Goal: Find specific page/section: Find specific page/section

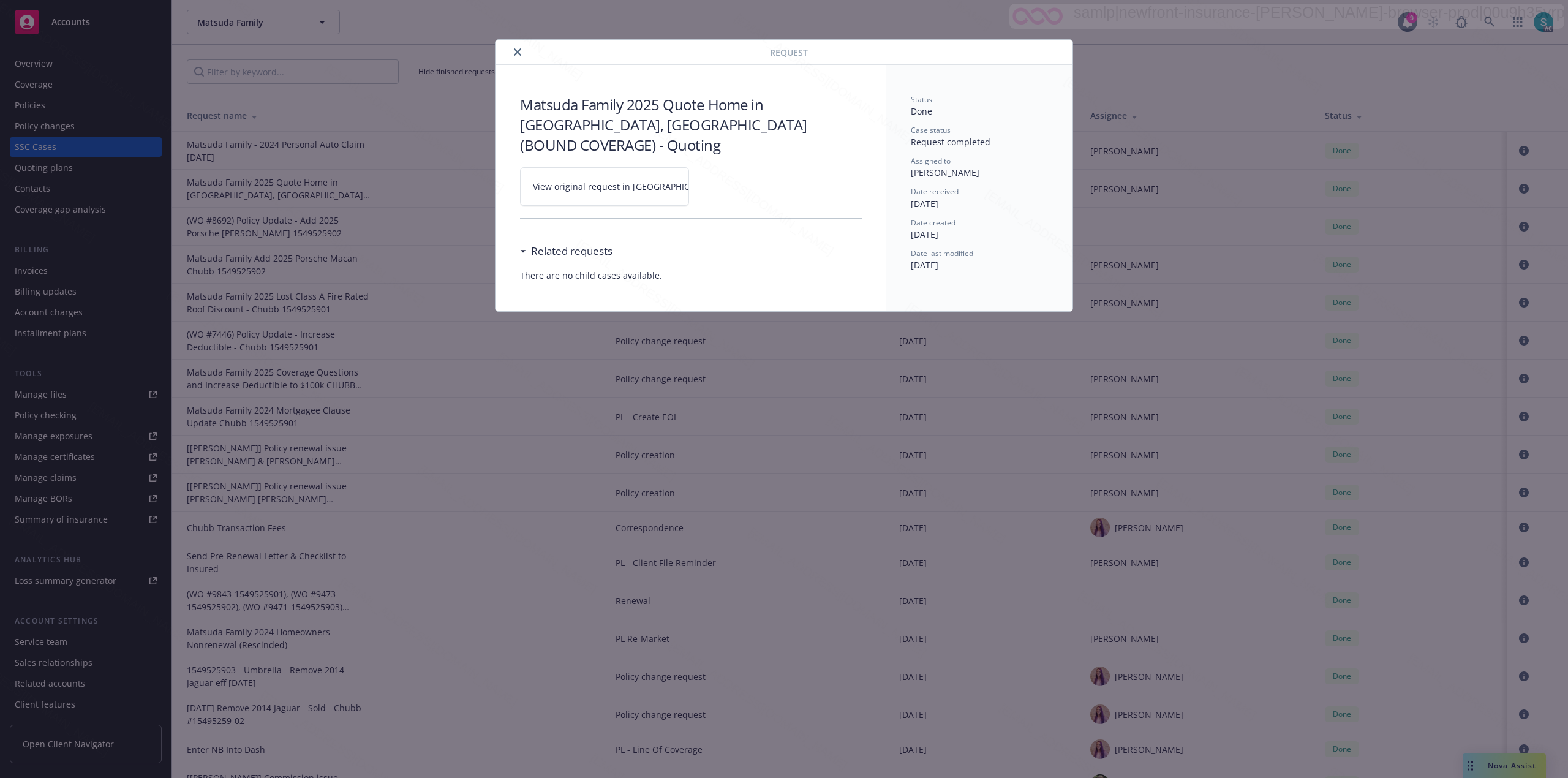
click at [516, 50] on icon "close" at bounding box center [517, 52] width 7 height 7
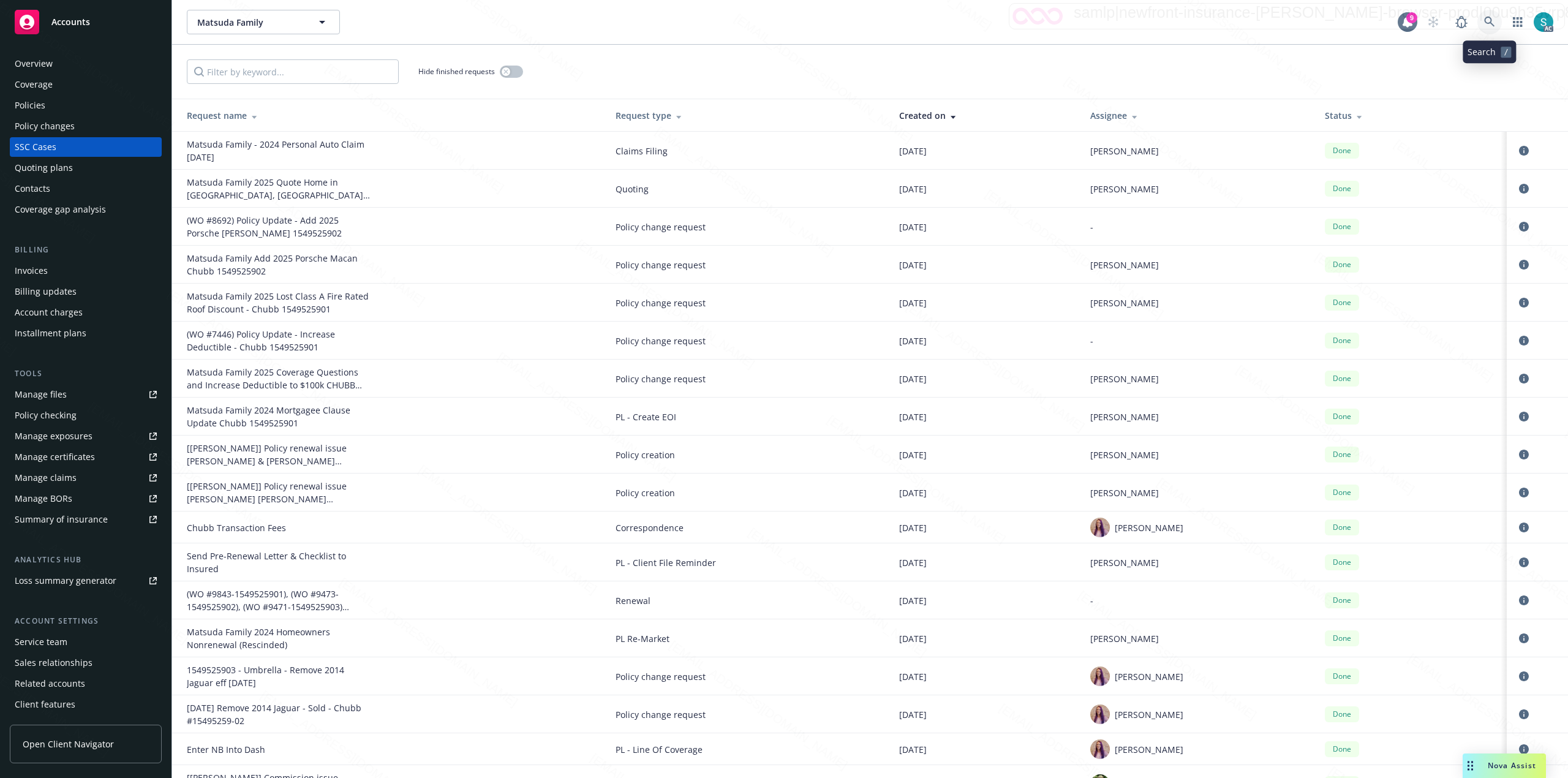
click at [1492, 24] on icon at bounding box center [1489, 22] width 11 height 11
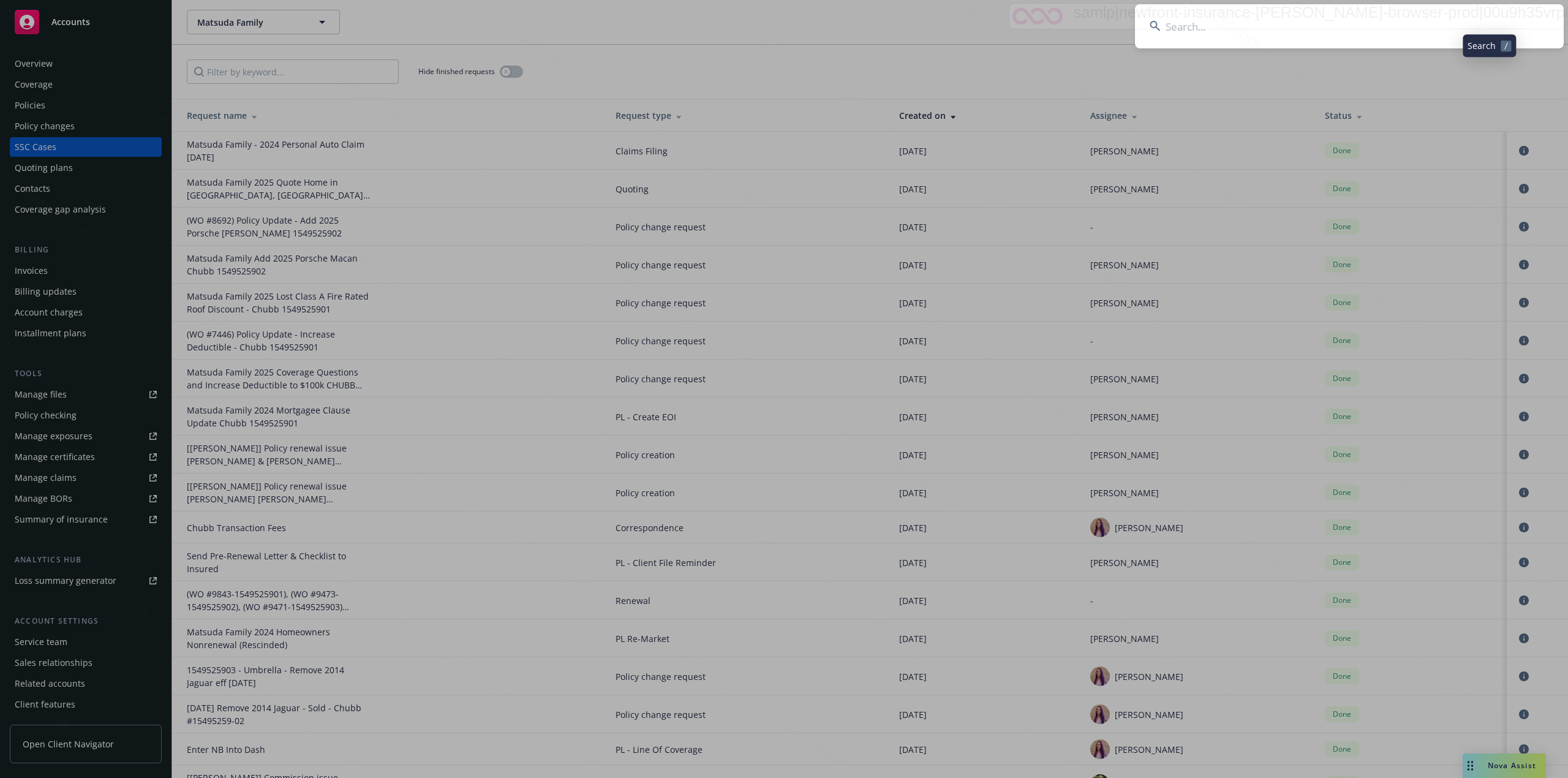
click at [1248, 18] on input at bounding box center [1350, 26] width 429 height 44
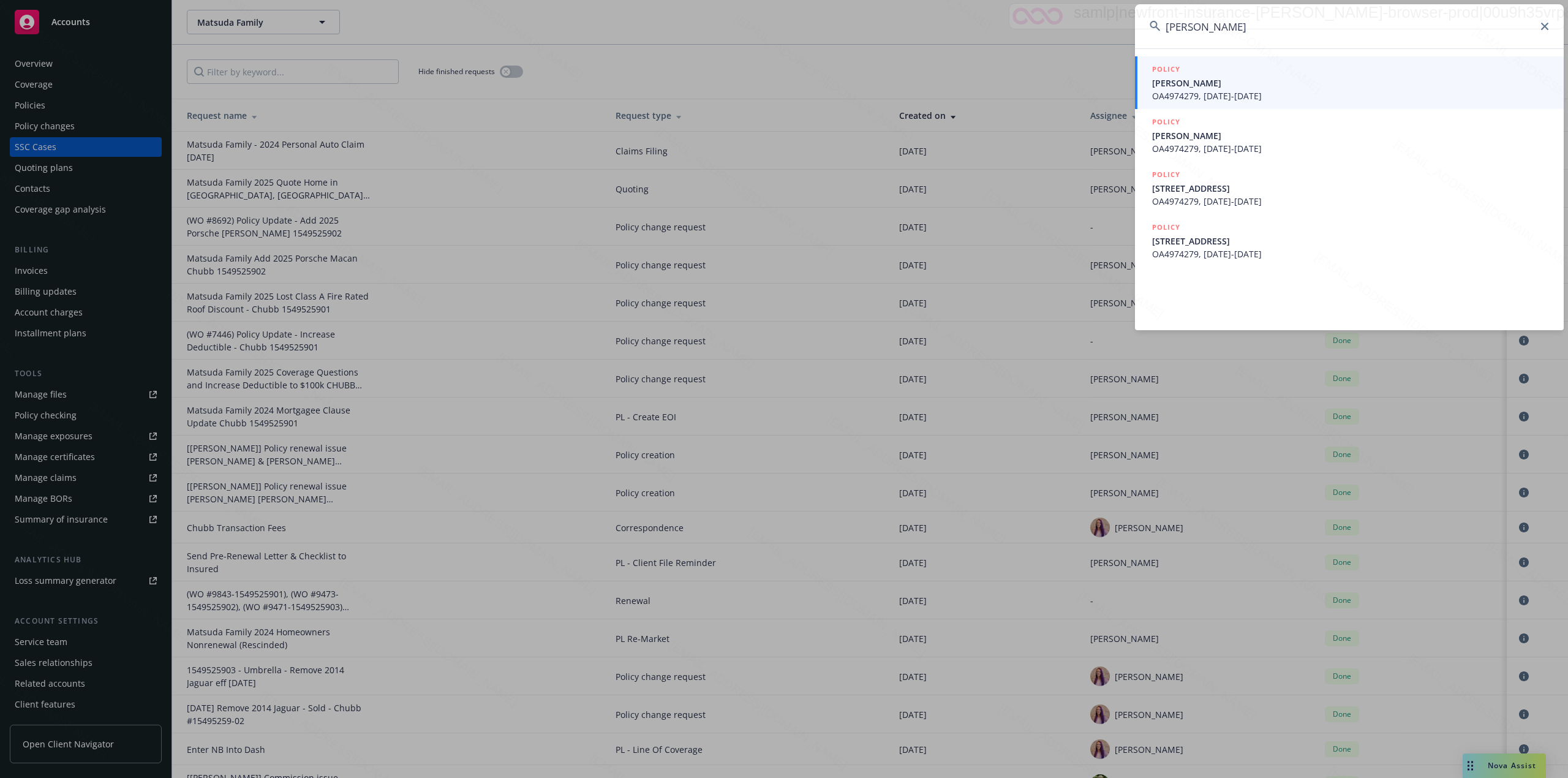
type input "[PERSON_NAME]"
click at [1220, 84] on span "[PERSON_NAME]" at bounding box center [1350, 83] width 397 height 13
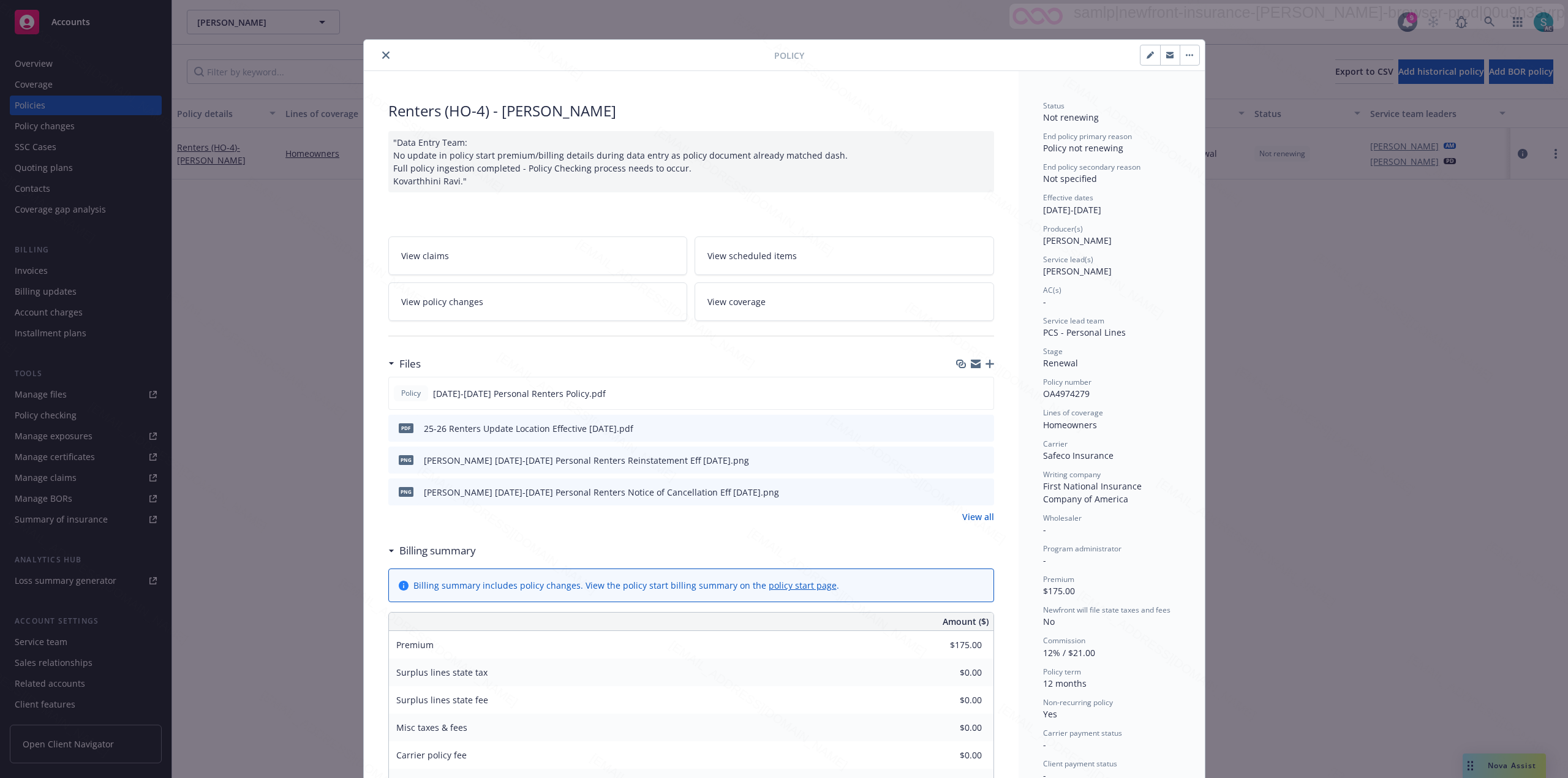
click at [378, 59] on button "close" at bounding box center [386, 55] width 14 height 14
